Goal: Find specific page/section: Find specific page/section

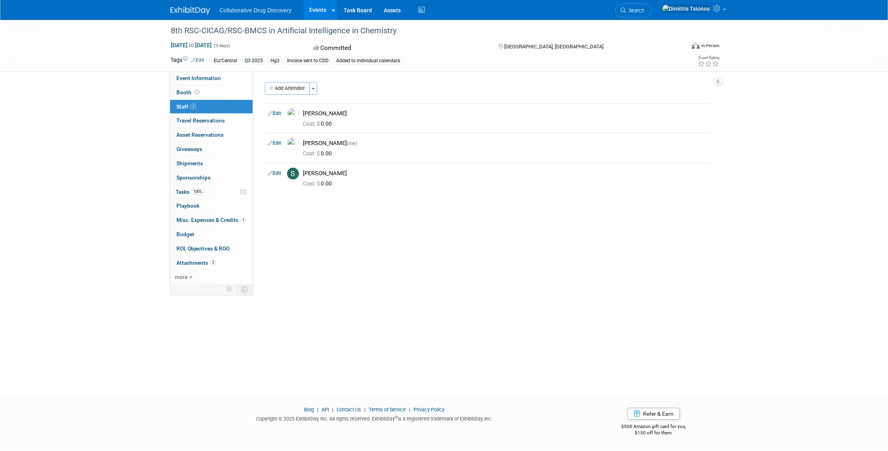
click at [241, 13] on span "Collaborative Drug Discovery" at bounding box center [255, 10] width 72 height 6
click at [194, 12] on img at bounding box center [190, 11] width 40 height 8
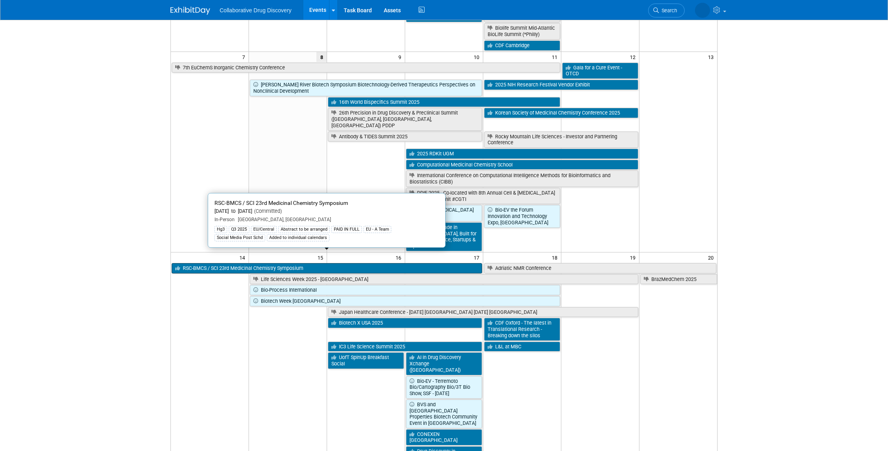
scroll to position [116, 0]
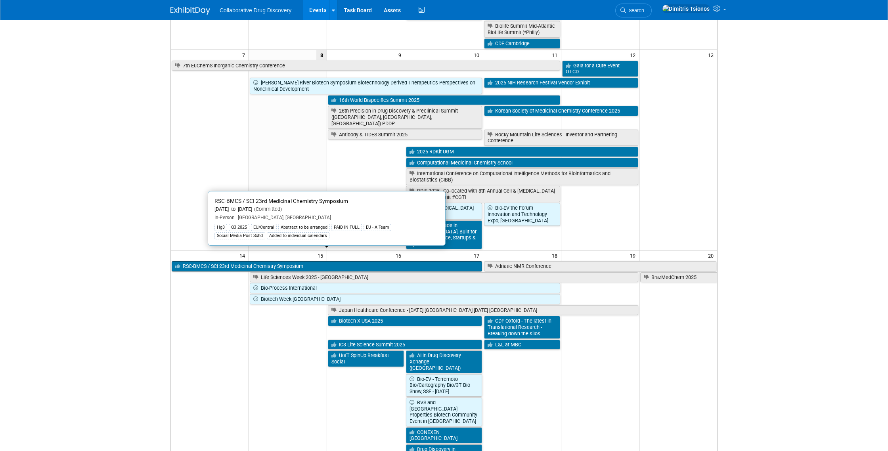
click at [311, 261] on link "RSC-BMCS / SCI 23rd Medicinal Chemistry Symposium" at bounding box center [327, 266] width 310 height 10
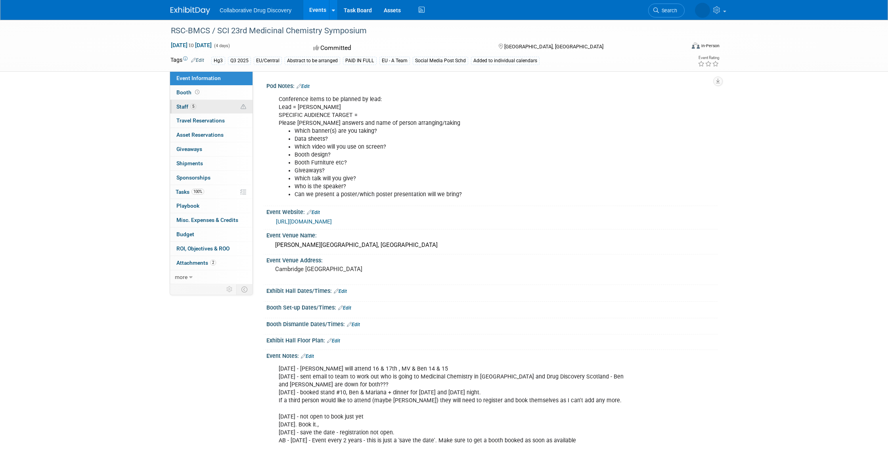
click at [189, 105] on span "Staff 5" at bounding box center [186, 106] width 20 height 6
